Goal: Information Seeking & Learning: Learn about a topic

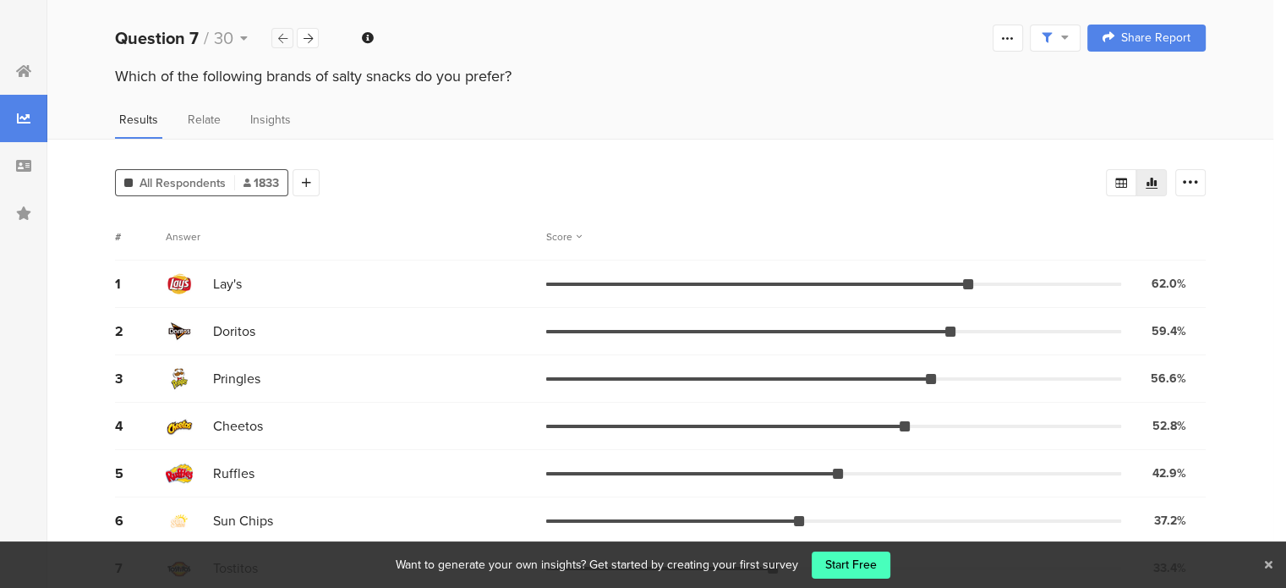
click at [288, 36] on div at bounding box center [283, 38] width 22 height 20
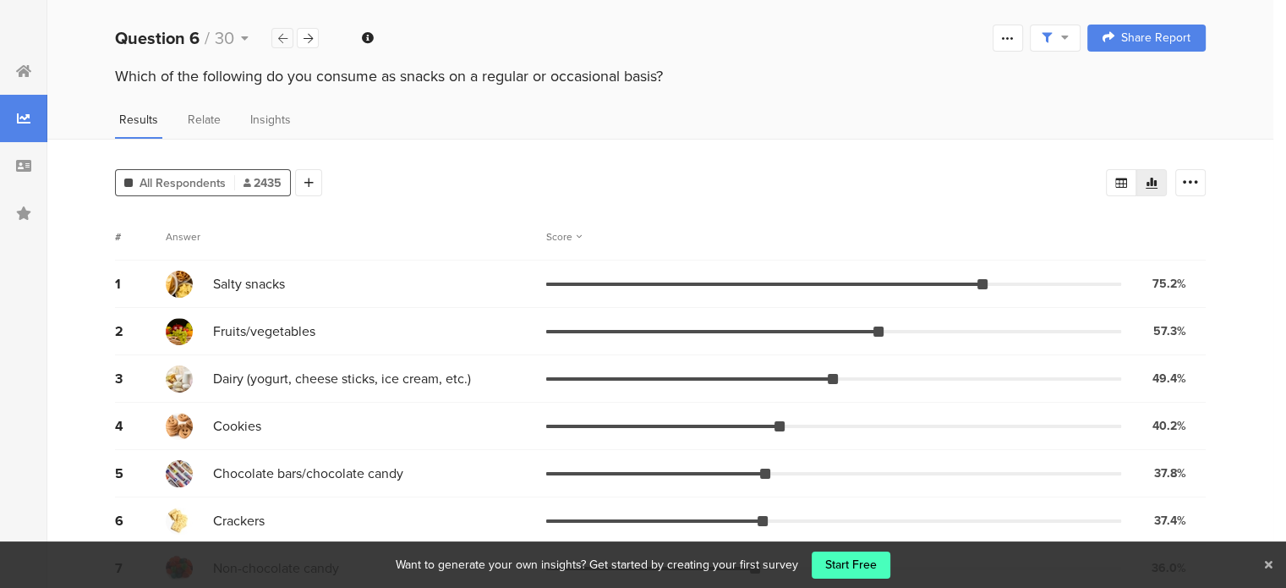
click at [288, 36] on div at bounding box center [283, 38] width 22 height 20
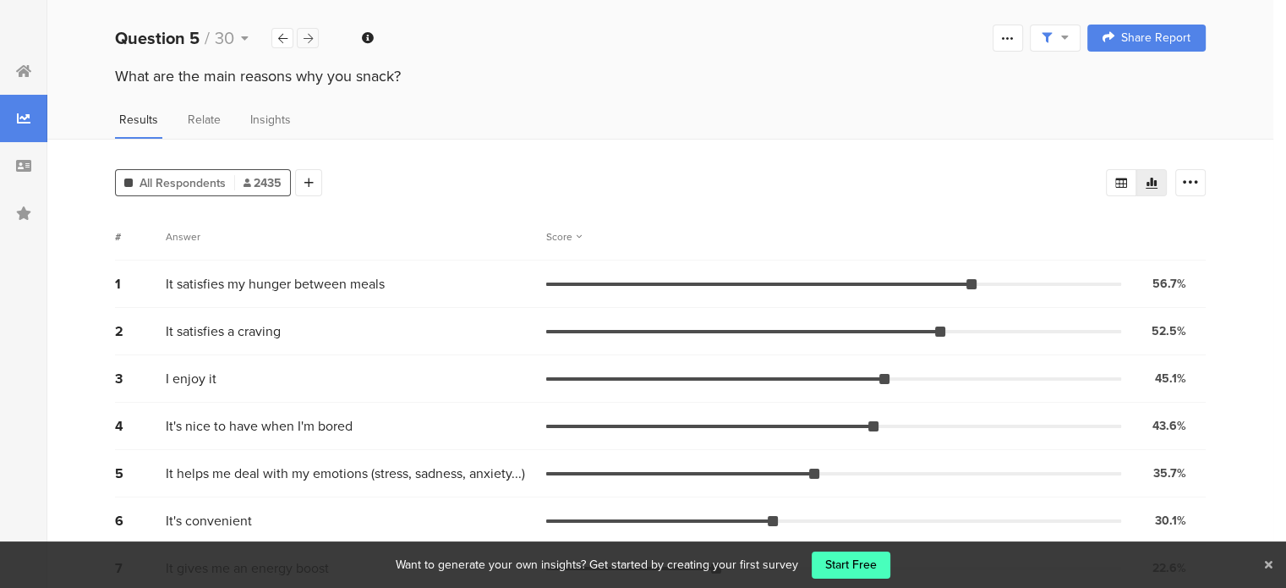
click at [305, 39] on icon at bounding box center [308, 38] width 9 height 11
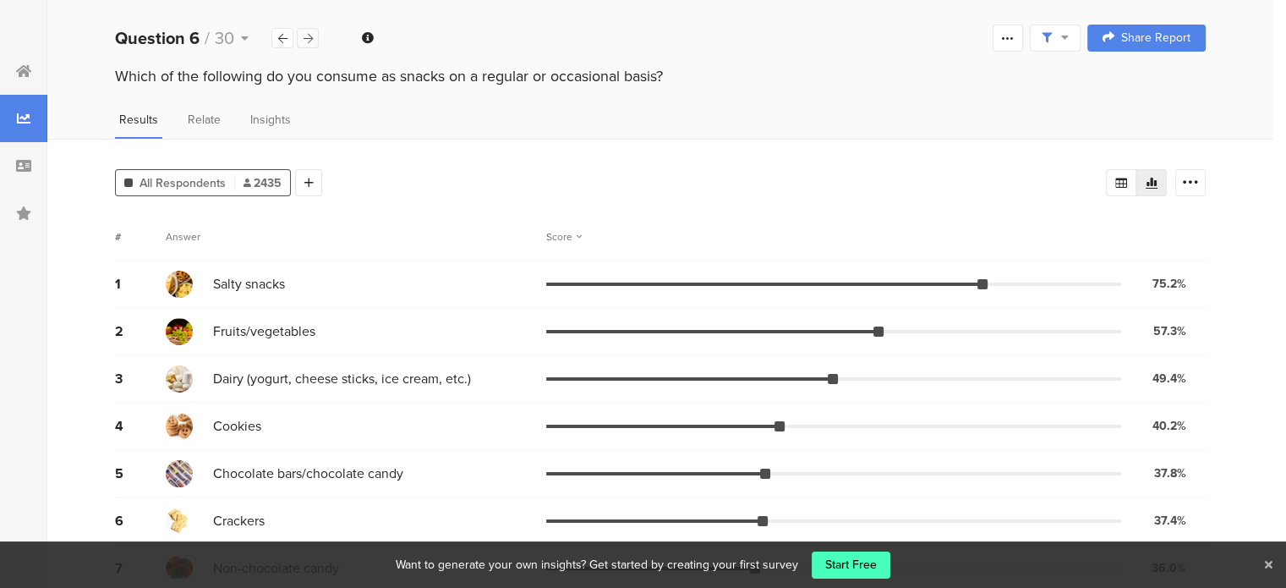
click at [305, 39] on icon at bounding box center [308, 38] width 9 height 11
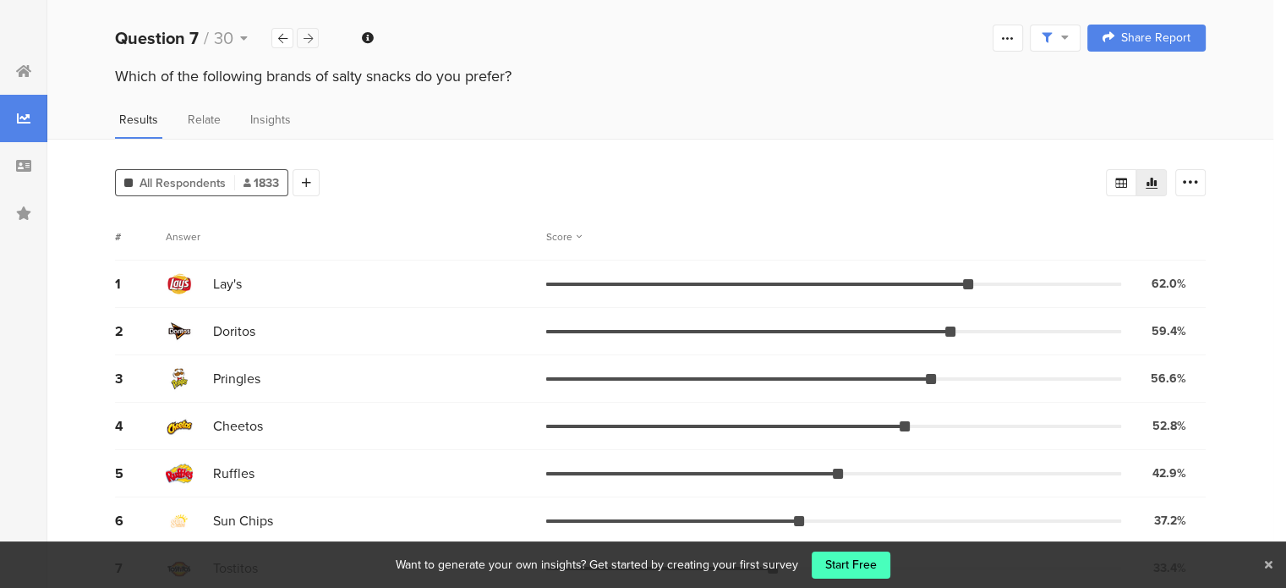
click at [305, 39] on icon at bounding box center [308, 38] width 9 height 11
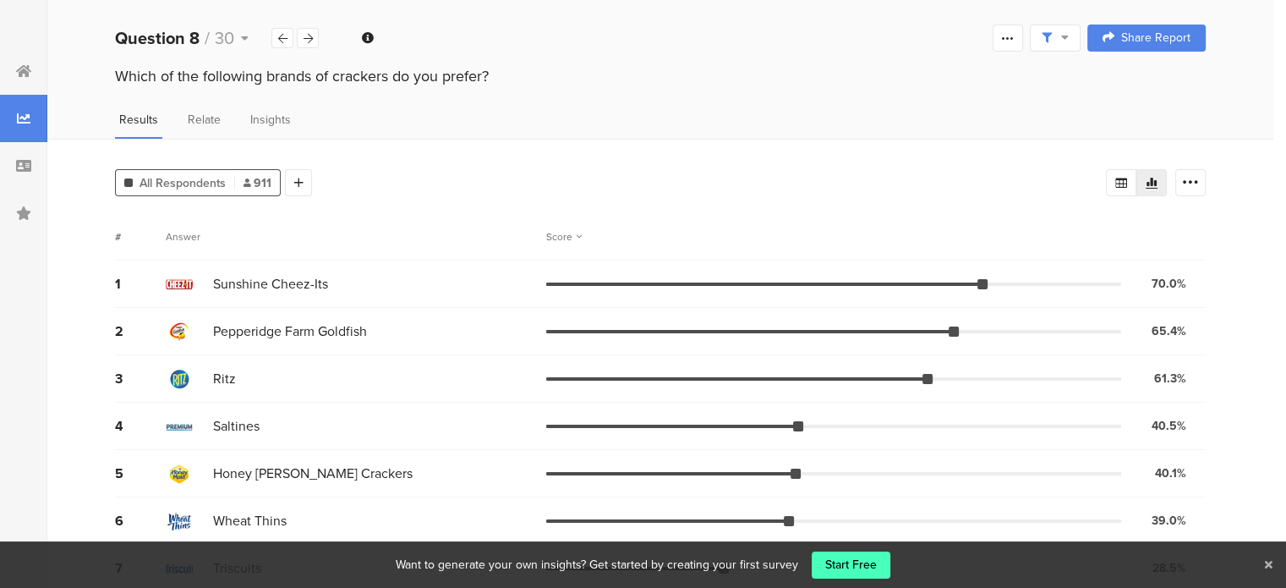
scroll to position [61, 0]
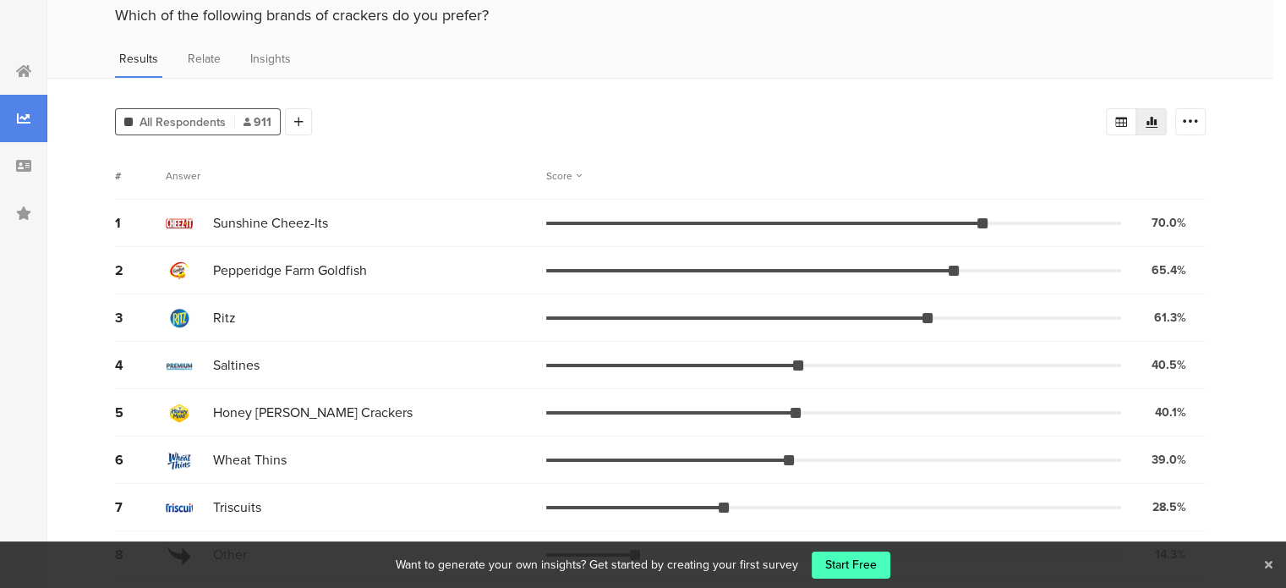
click at [1265, 564] on icon at bounding box center [1269, 564] width 8 height 11
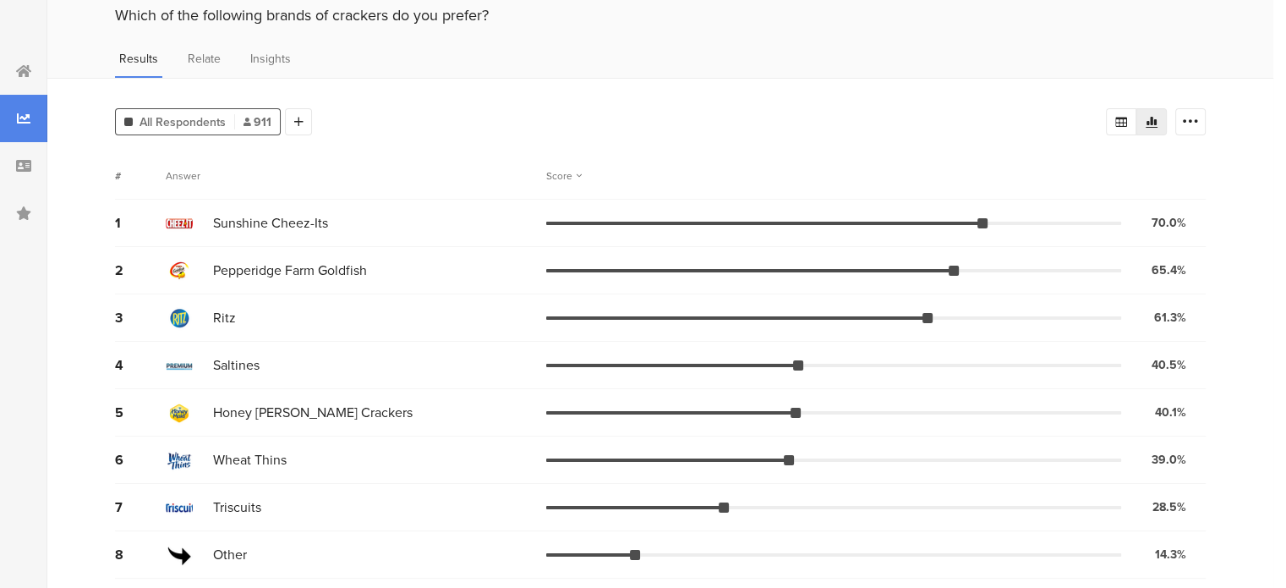
scroll to position [0, 0]
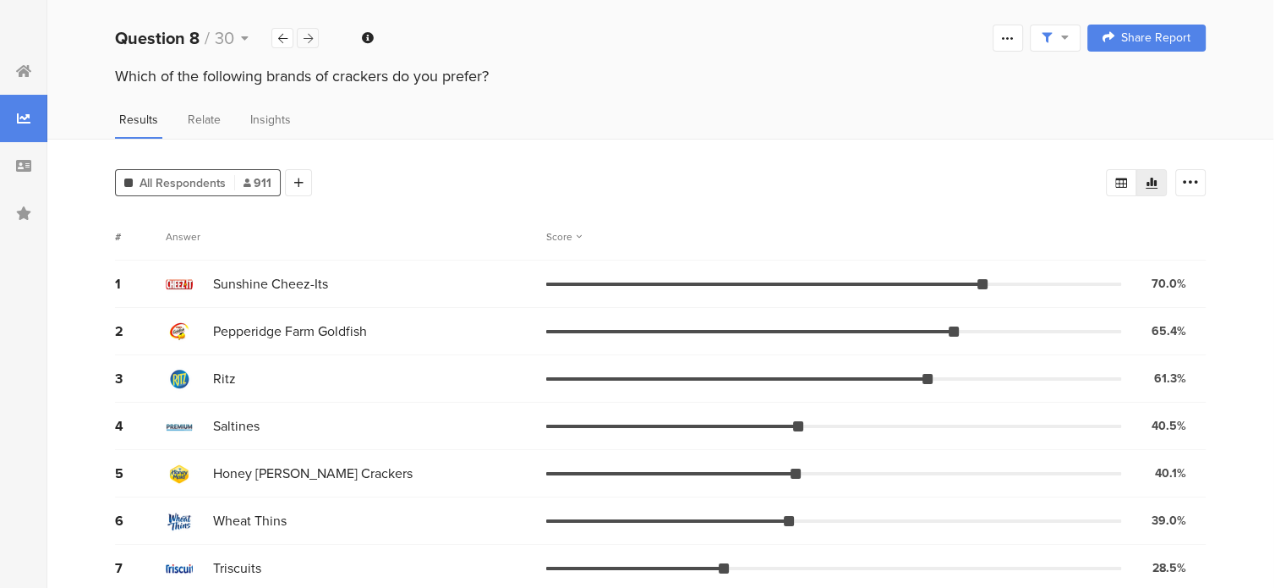
click at [298, 34] on div at bounding box center [308, 38] width 22 height 20
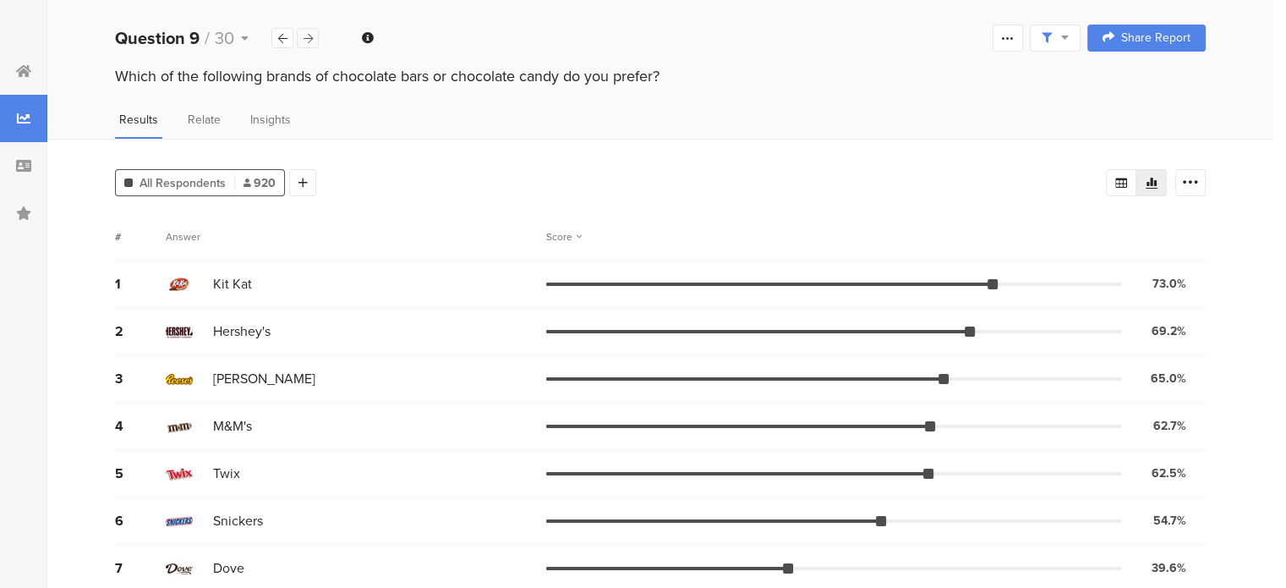
click at [310, 36] on icon at bounding box center [308, 38] width 9 height 11
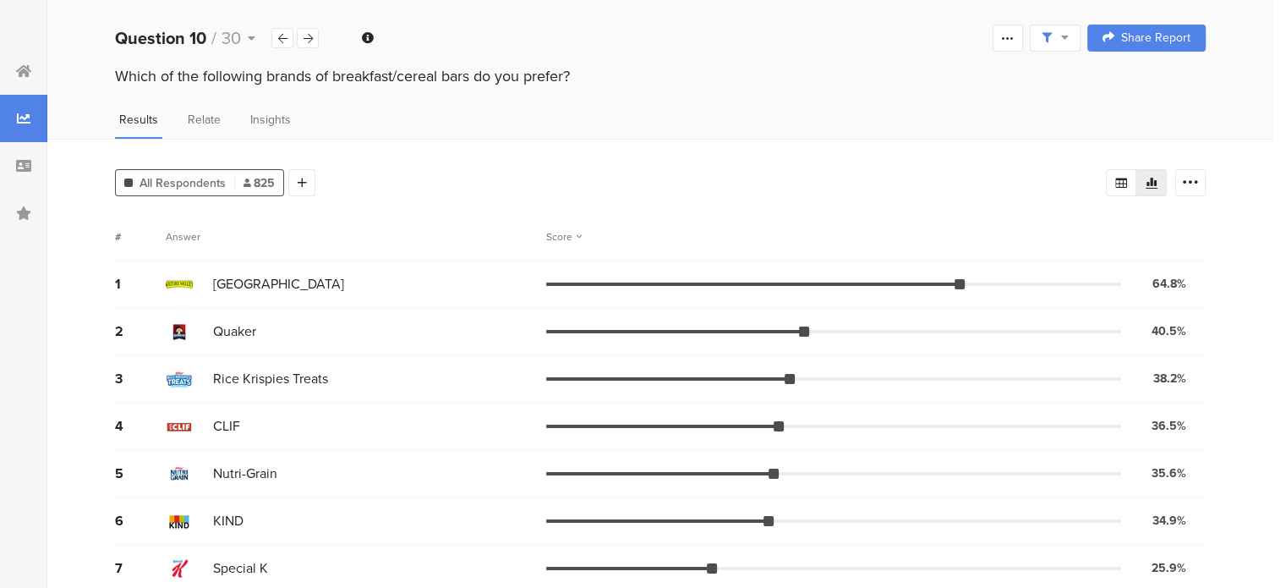
scroll to position [250, 0]
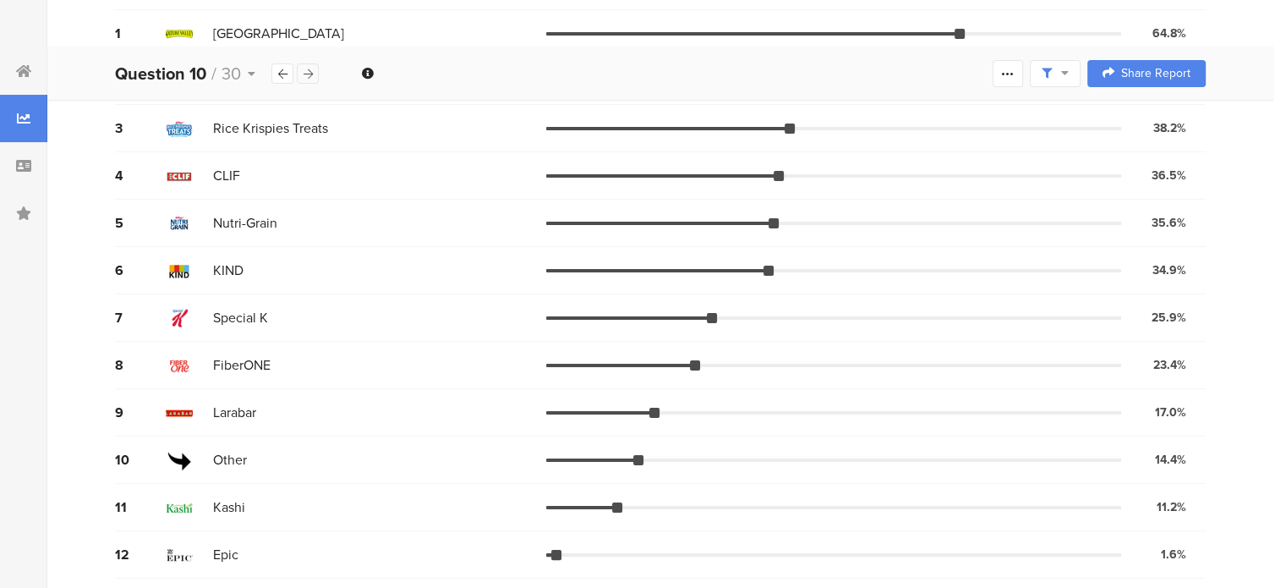
click at [311, 73] on icon at bounding box center [308, 74] width 9 height 11
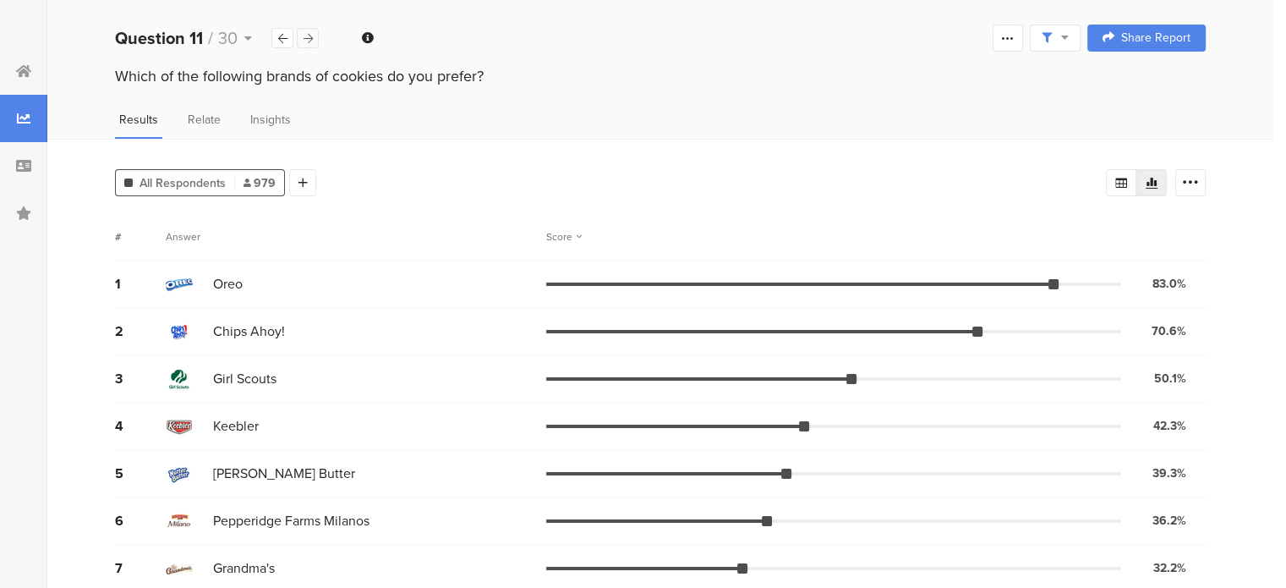
click at [317, 30] on div at bounding box center [308, 38] width 22 height 20
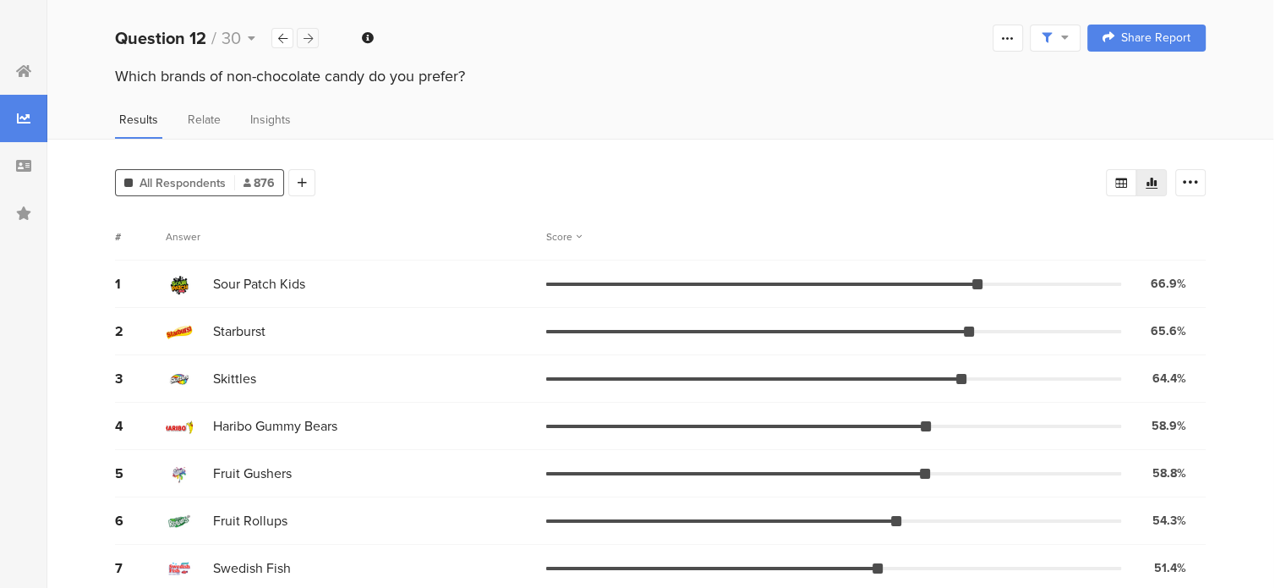
click at [308, 43] on icon at bounding box center [308, 38] width 9 height 11
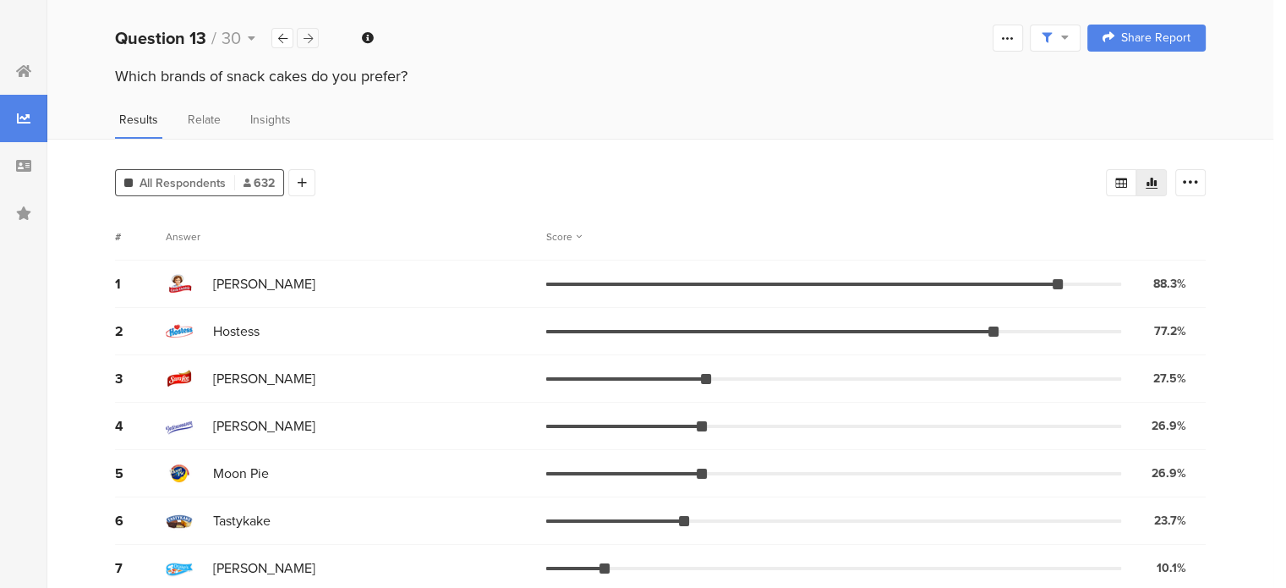
click at [307, 40] on icon at bounding box center [308, 38] width 9 height 11
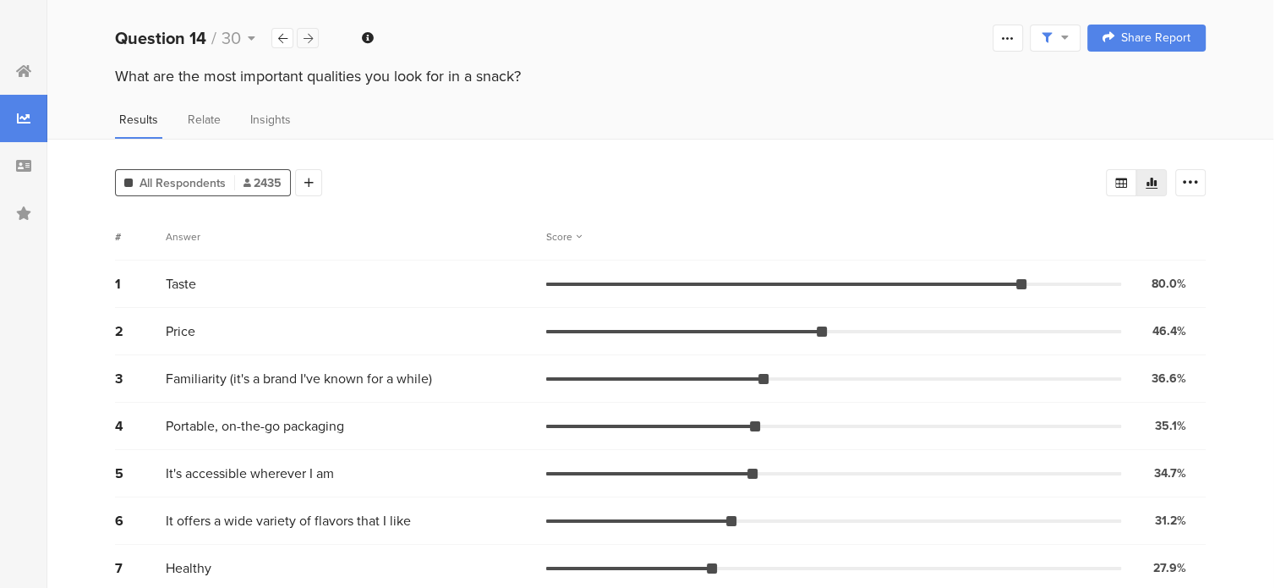
click at [304, 36] on icon at bounding box center [308, 38] width 9 height 11
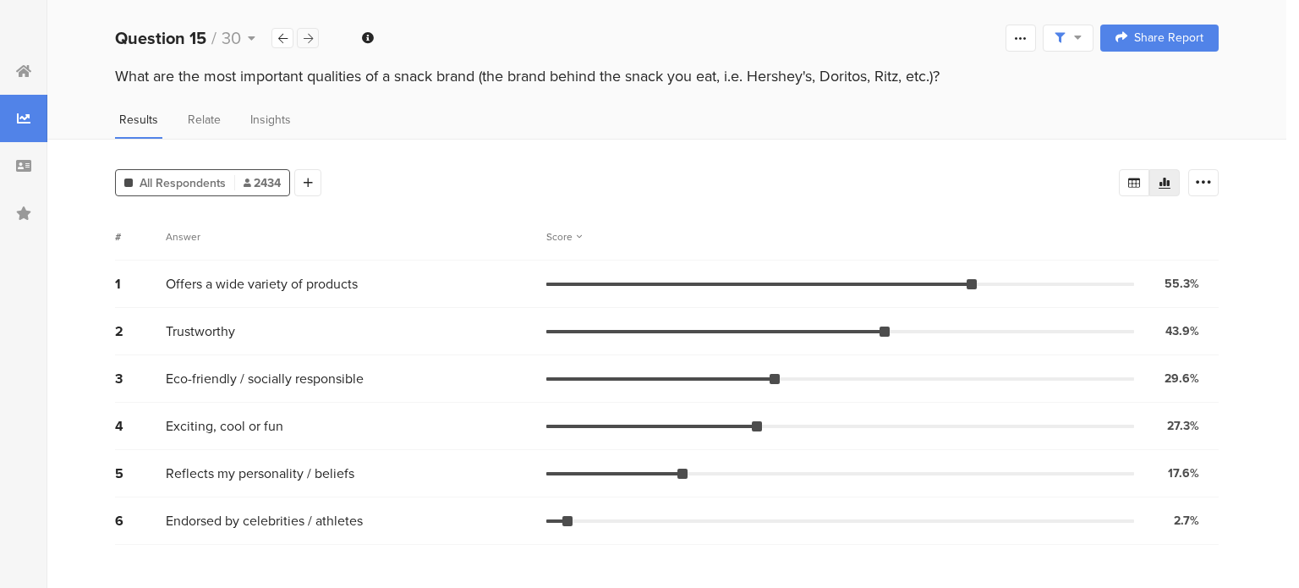
click at [304, 36] on icon at bounding box center [308, 38] width 9 height 11
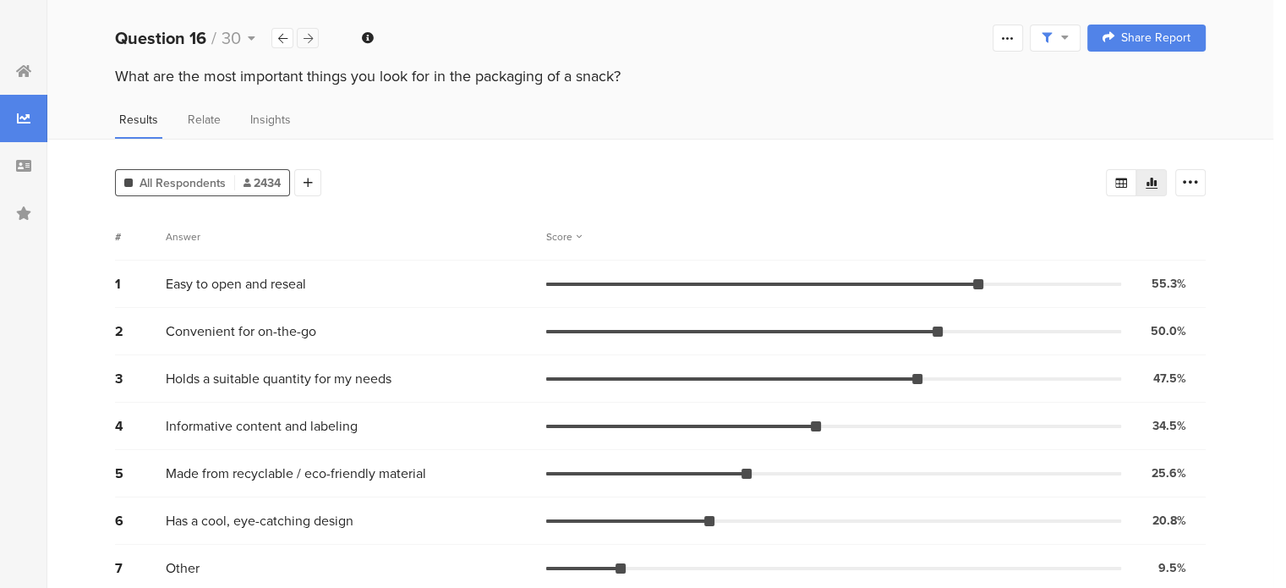
click at [304, 36] on icon at bounding box center [308, 38] width 9 height 11
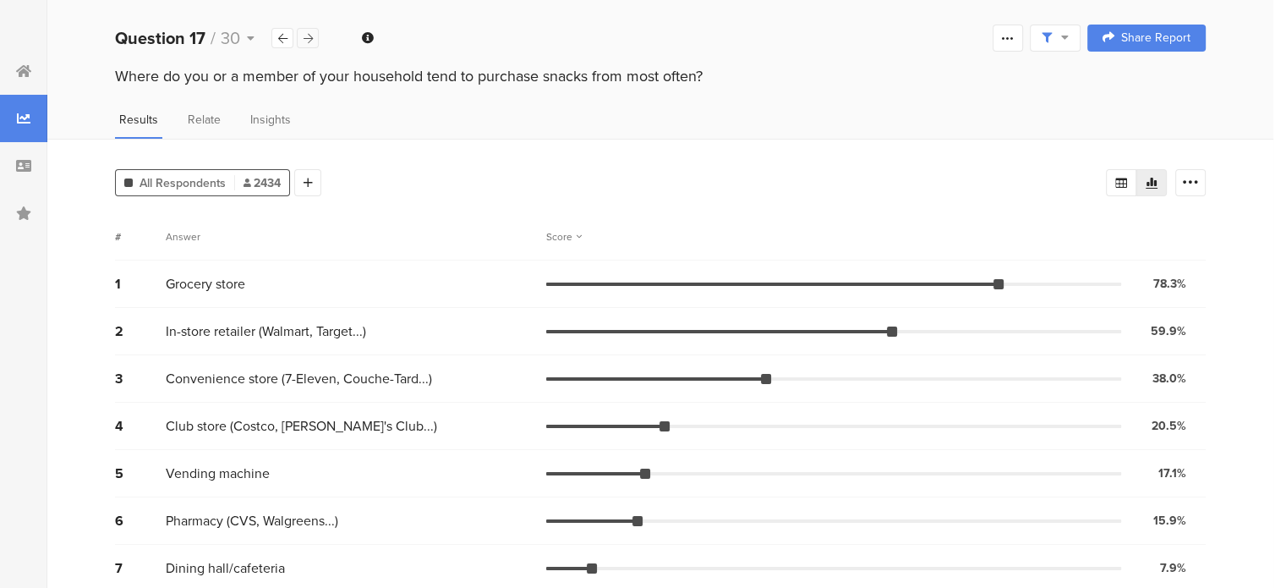
click at [304, 36] on icon at bounding box center [308, 38] width 9 height 11
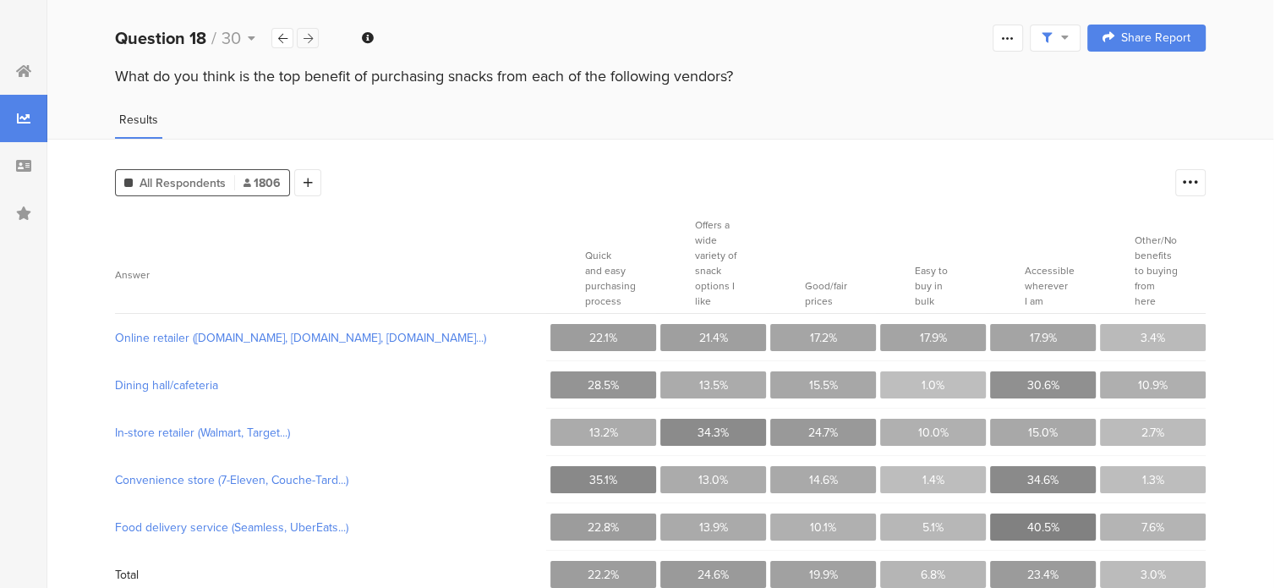
click at [304, 36] on icon at bounding box center [308, 38] width 9 height 11
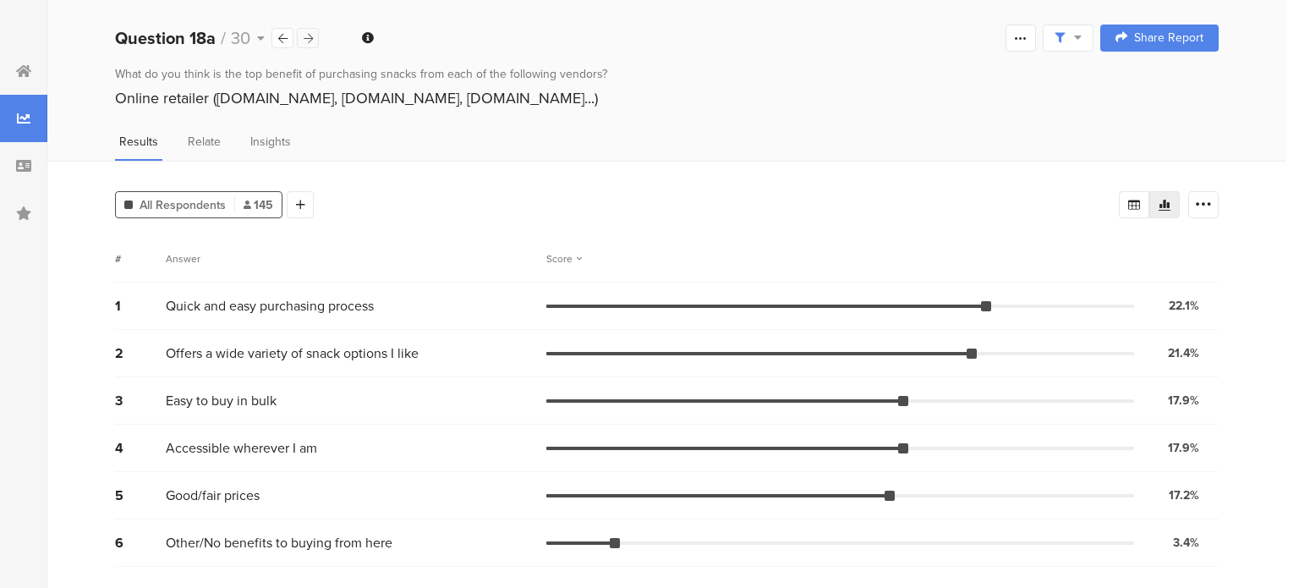
click at [304, 36] on icon at bounding box center [308, 38] width 9 height 11
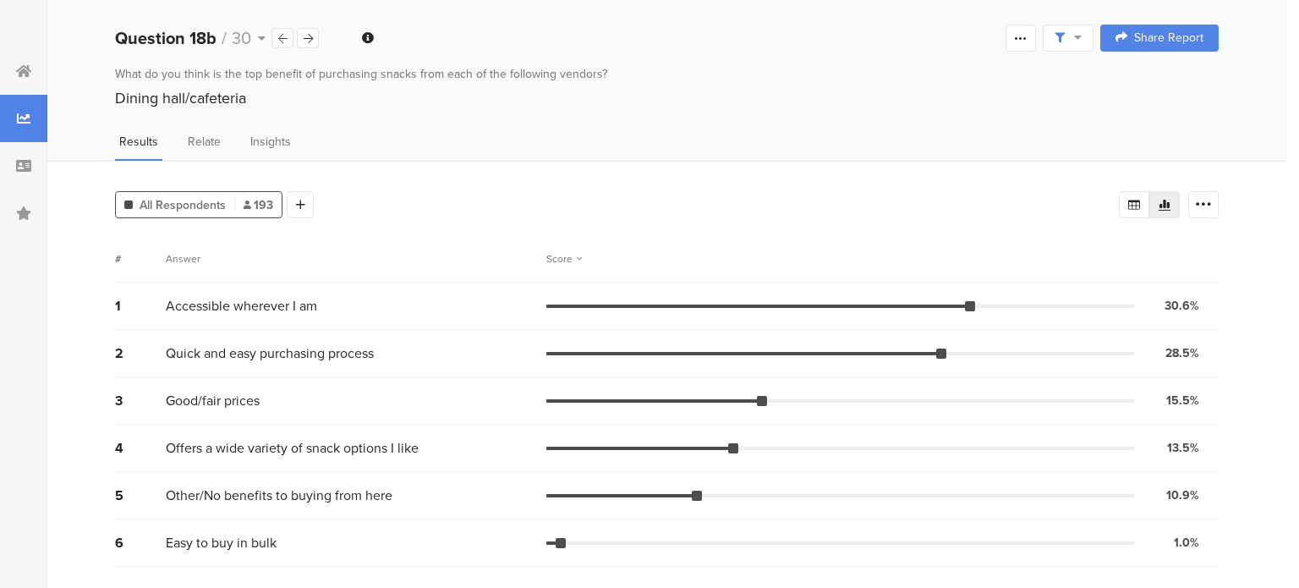
click at [275, 41] on div at bounding box center [283, 38] width 22 height 20
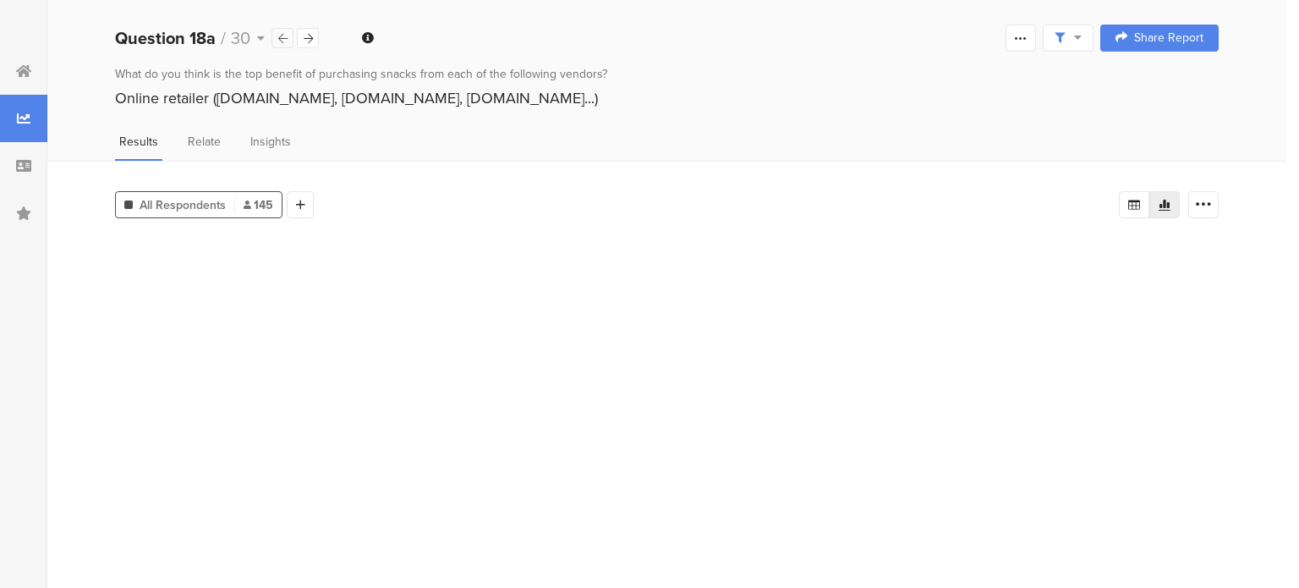
click at [275, 41] on div at bounding box center [283, 38] width 22 height 20
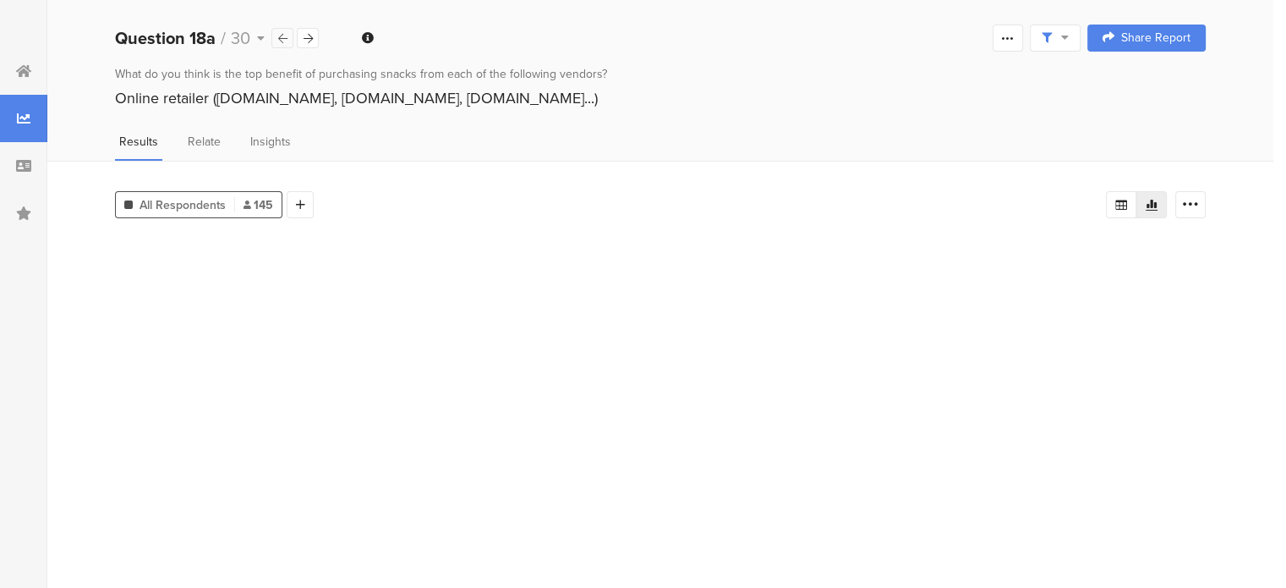
click at [275, 41] on div at bounding box center [283, 38] width 22 height 20
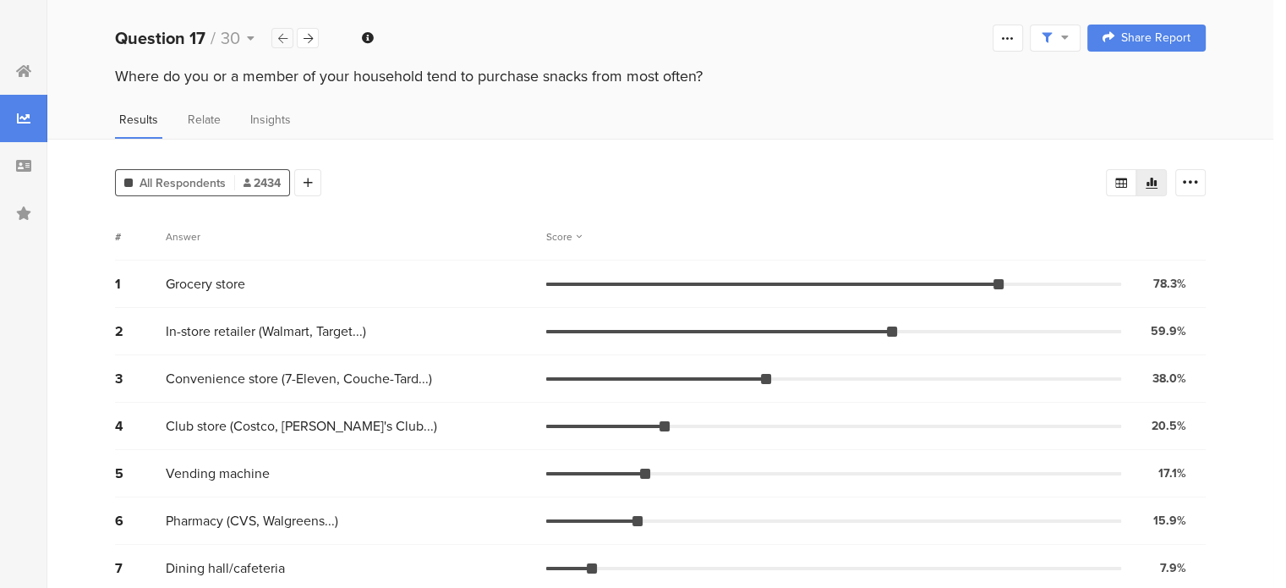
click at [275, 41] on div at bounding box center [283, 38] width 22 height 20
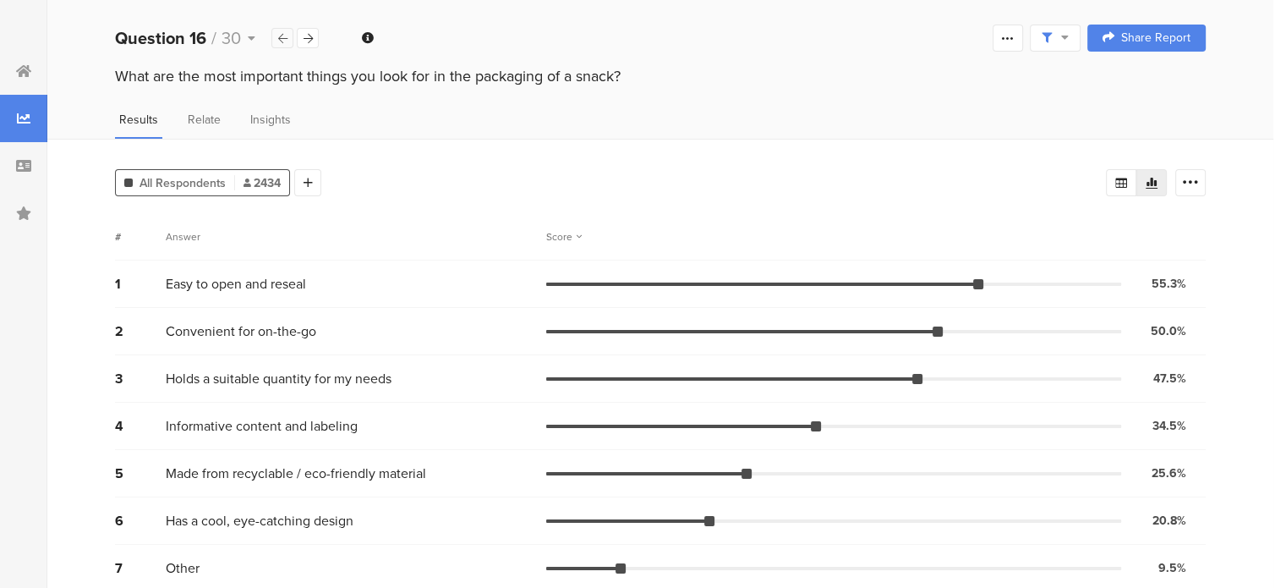
click at [275, 41] on div at bounding box center [283, 38] width 22 height 20
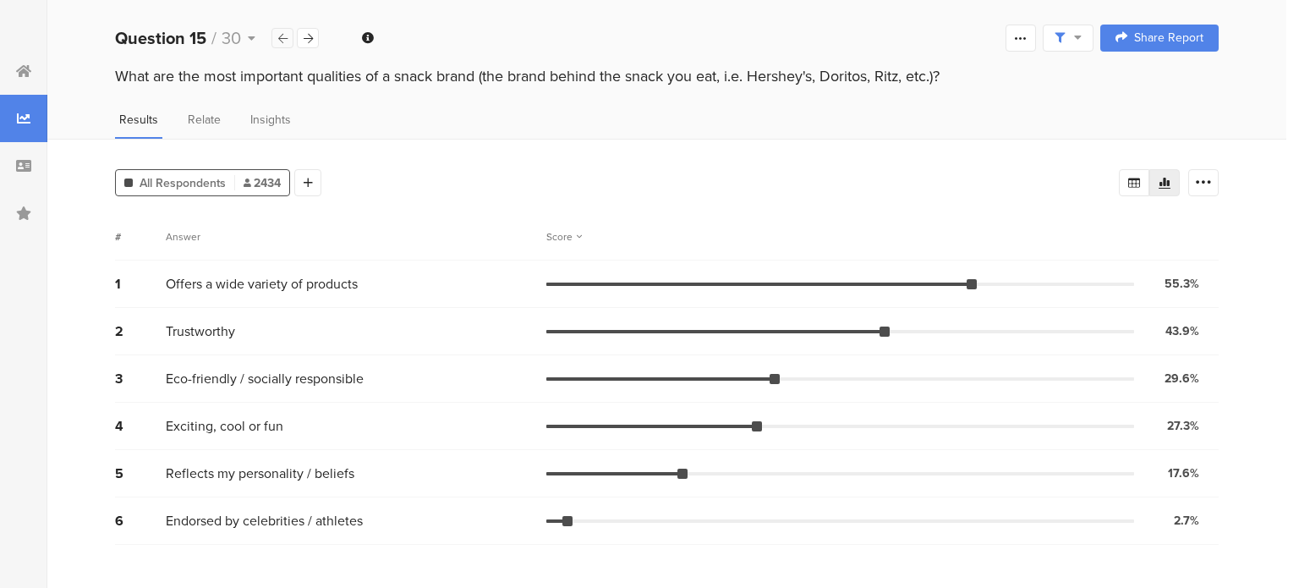
click at [275, 41] on div at bounding box center [283, 38] width 22 height 20
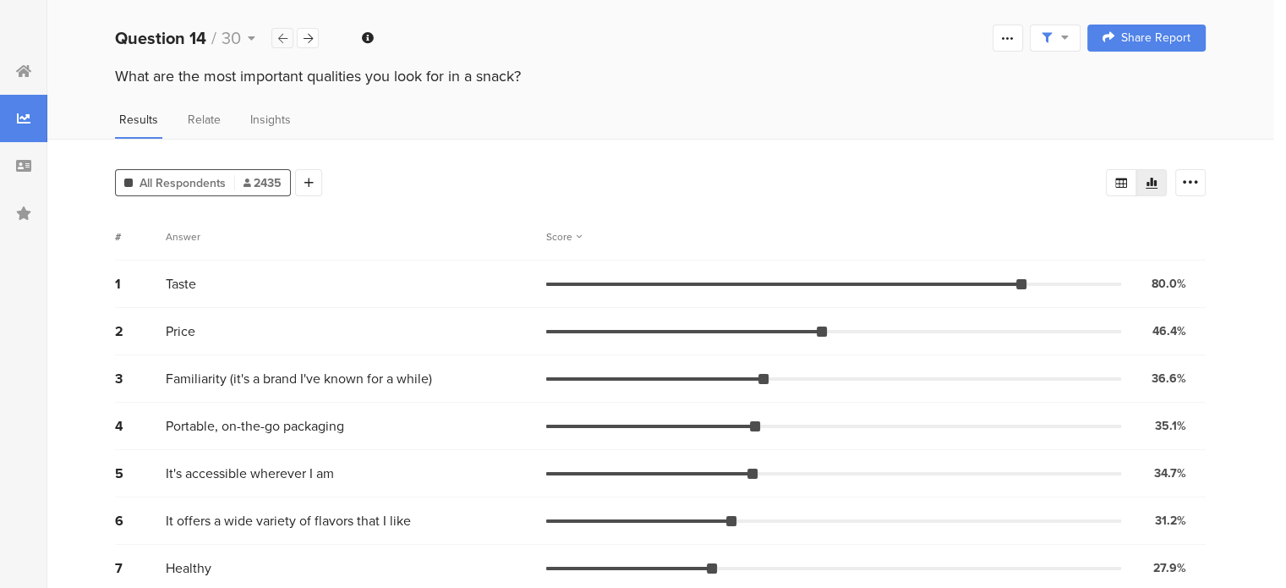
click at [275, 41] on div at bounding box center [283, 38] width 22 height 20
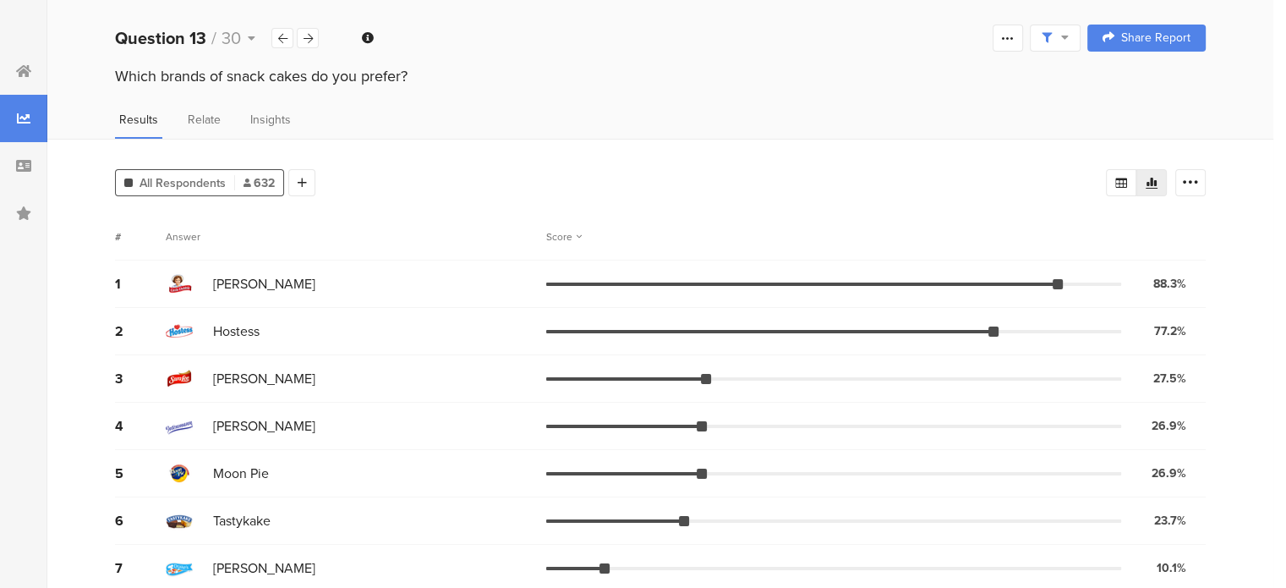
click at [628, 114] on div "Results Relate Insights" at bounding box center [660, 125] width 1226 height 28
